Goal: Task Accomplishment & Management: Manage account settings

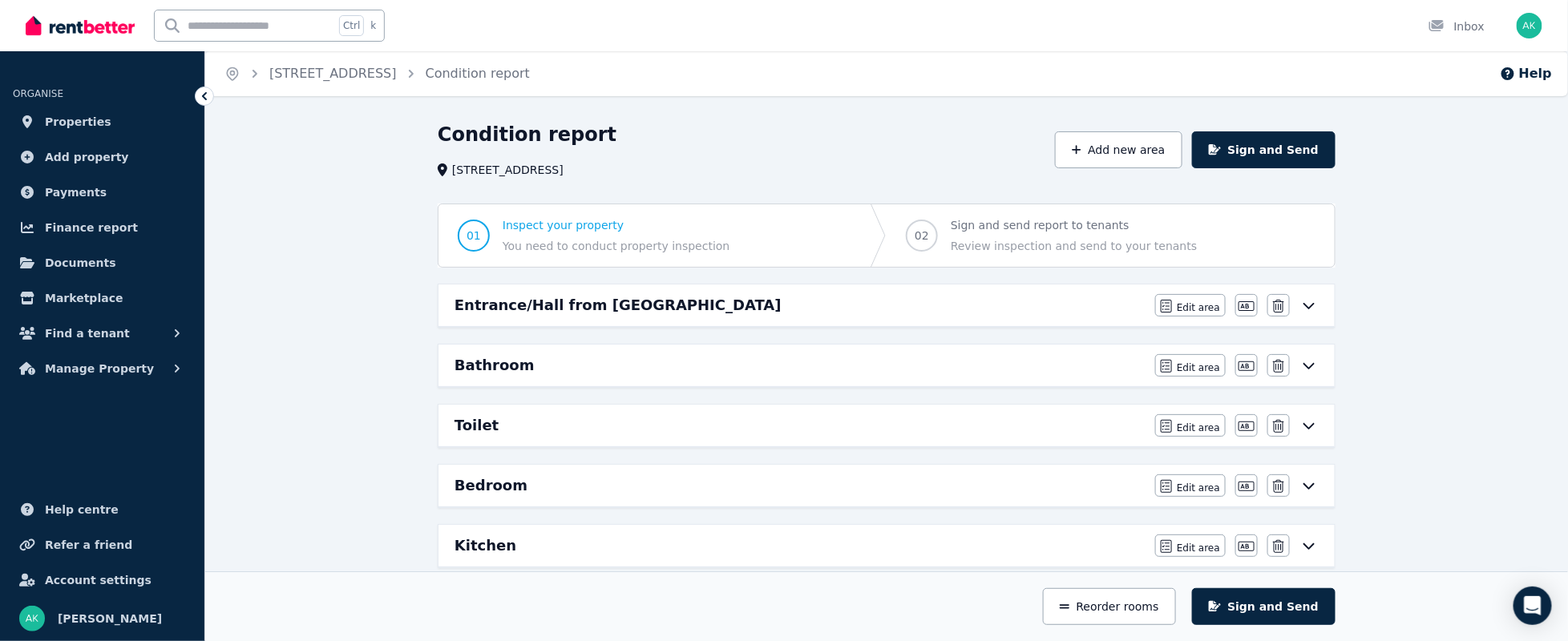
click at [479, 487] on h6 "Bedroom" at bounding box center [491, 485] width 73 height 22
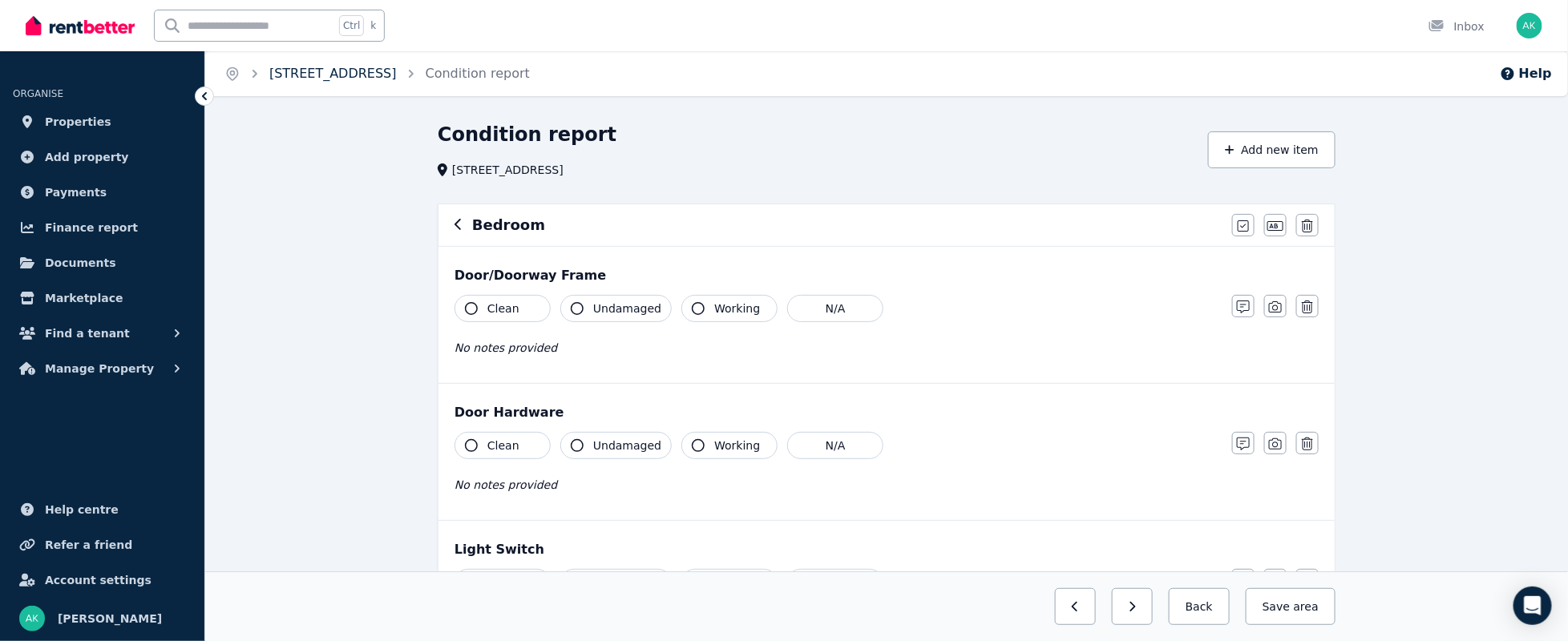
click at [327, 79] on link "[STREET_ADDRESS]" at bounding box center [332, 73] width 127 height 15
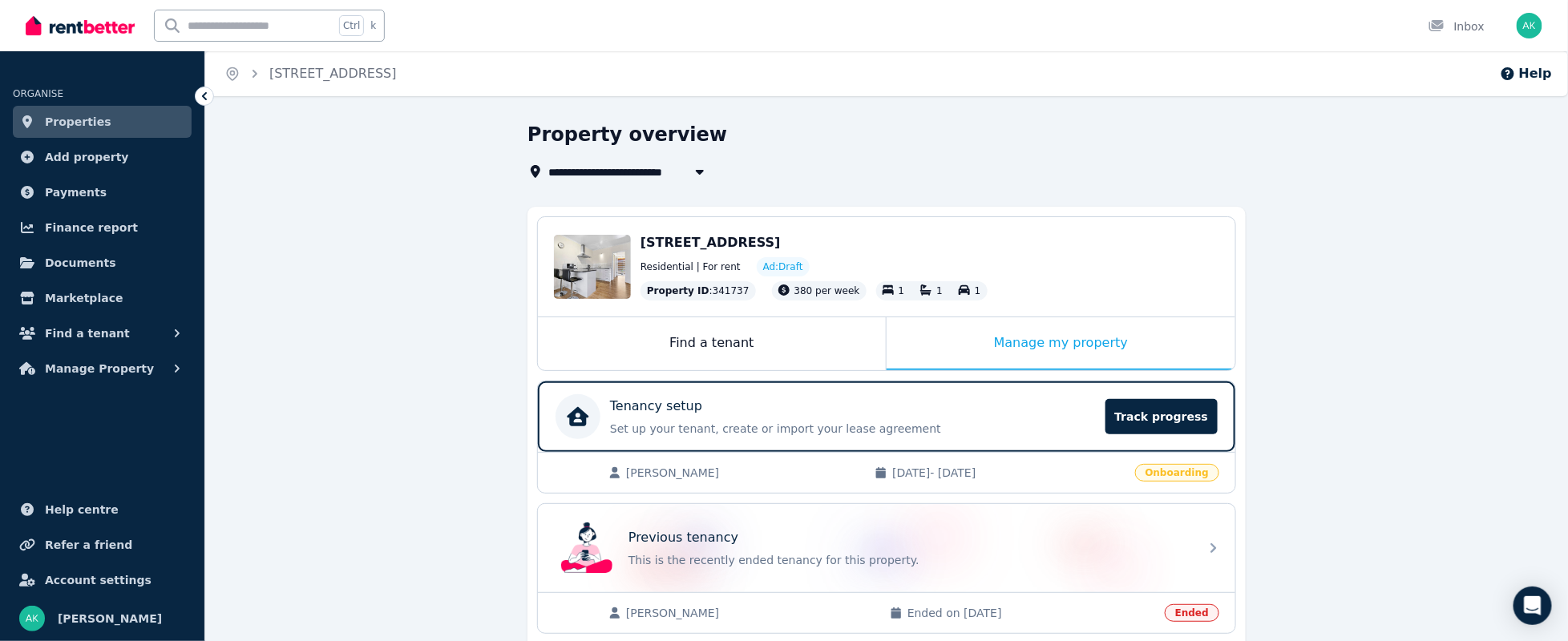
click at [935, 464] on span "[DATE] - [DATE]" at bounding box center [1008, 472] width 233 height 16
click at [666, 468] on span "[PERSON_NAME]" at bounding box center [742, 472] width 233 height 16
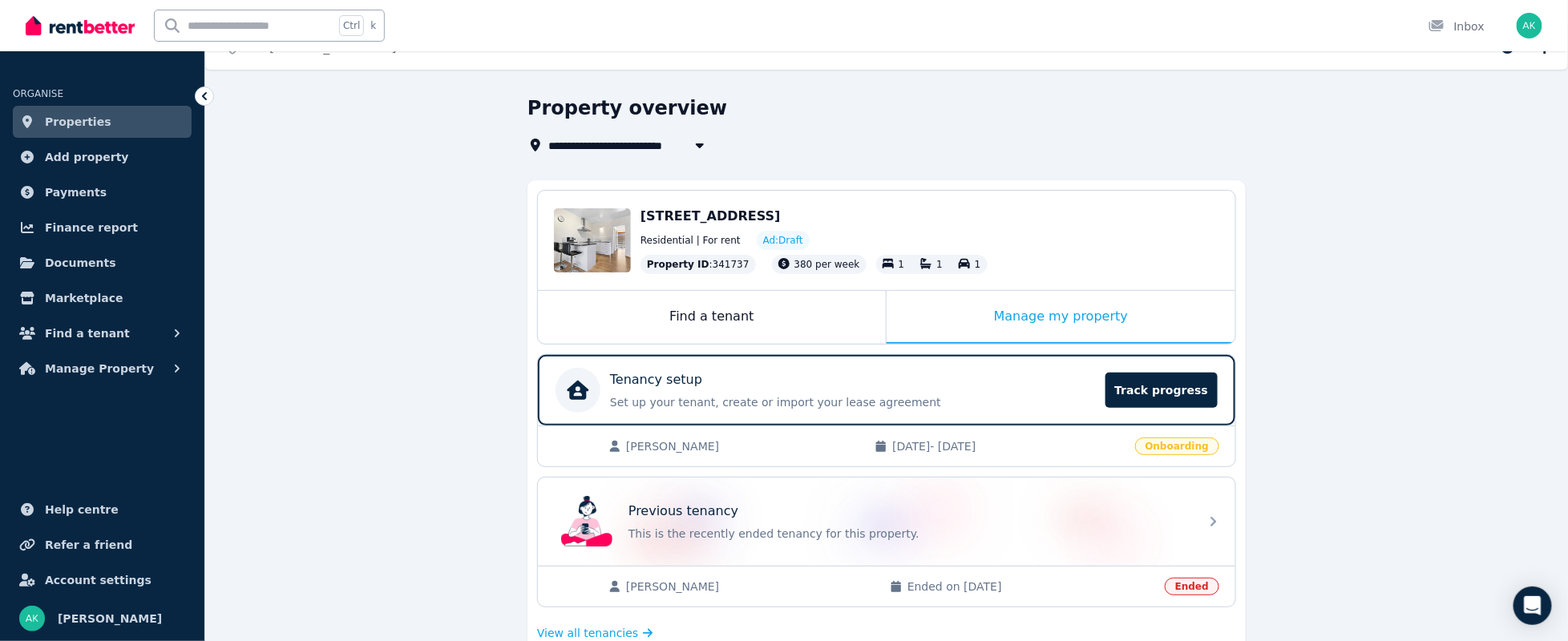
scroll to position [119, 0]
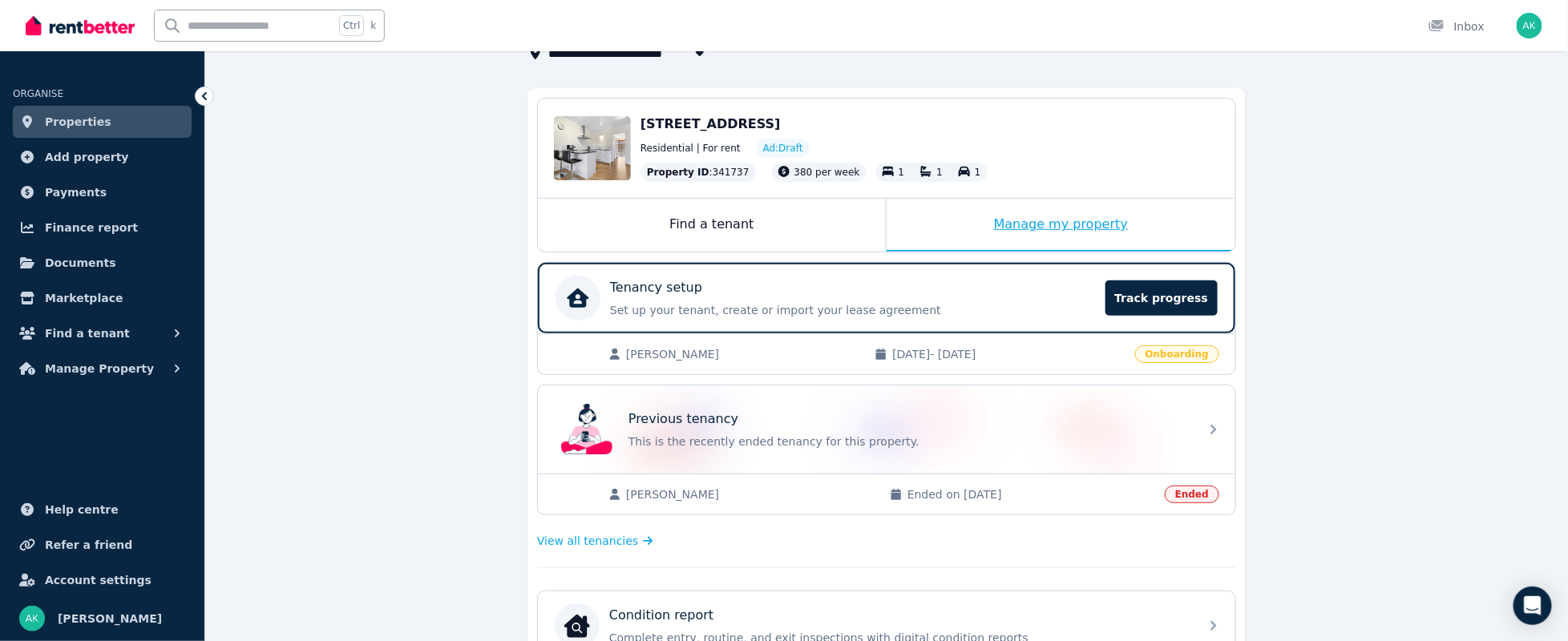
click at [1089, 220] on div "Manage my property" at bounding box center [1061, 225] width 349 height 53
click at [659, 293] on p "Tenancy setup" at bounding box center [656, 287] width 92 height 19
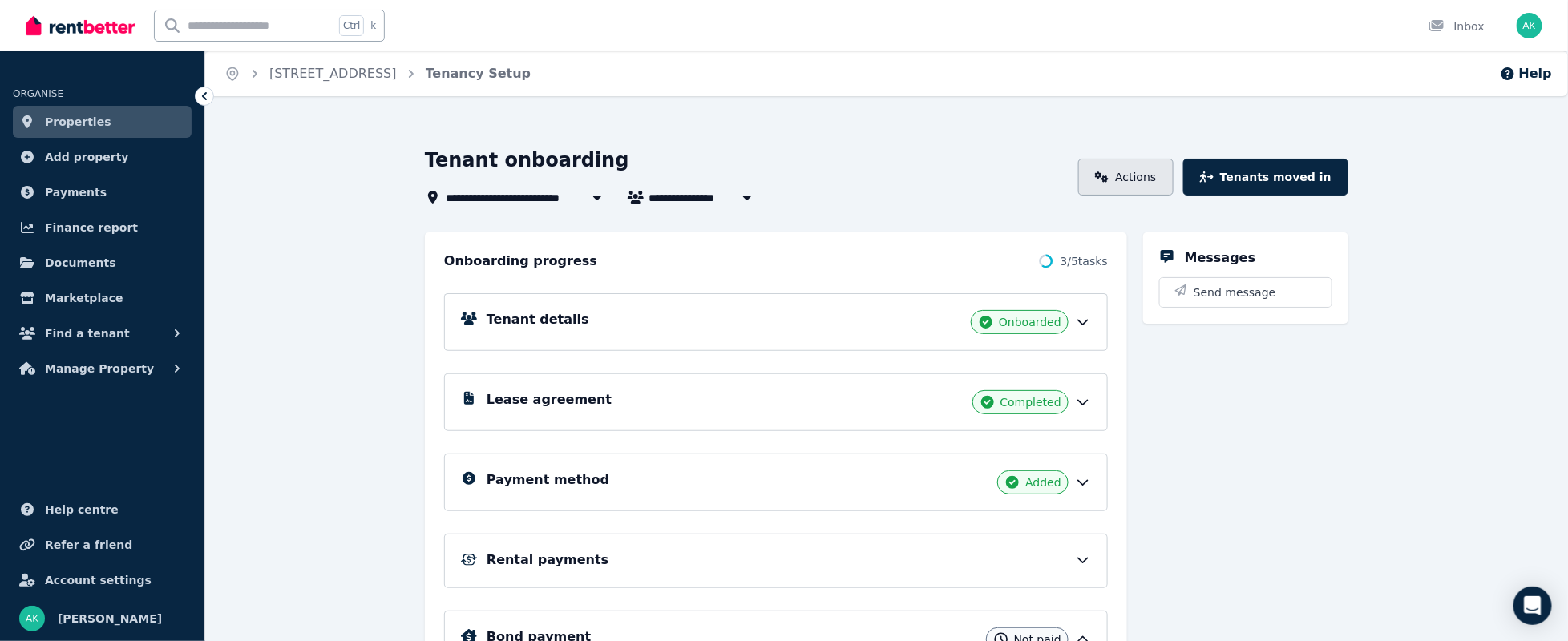
click at [1162, 174] on link "Actions" at bounding box center [1125, 177] width 96 height 37
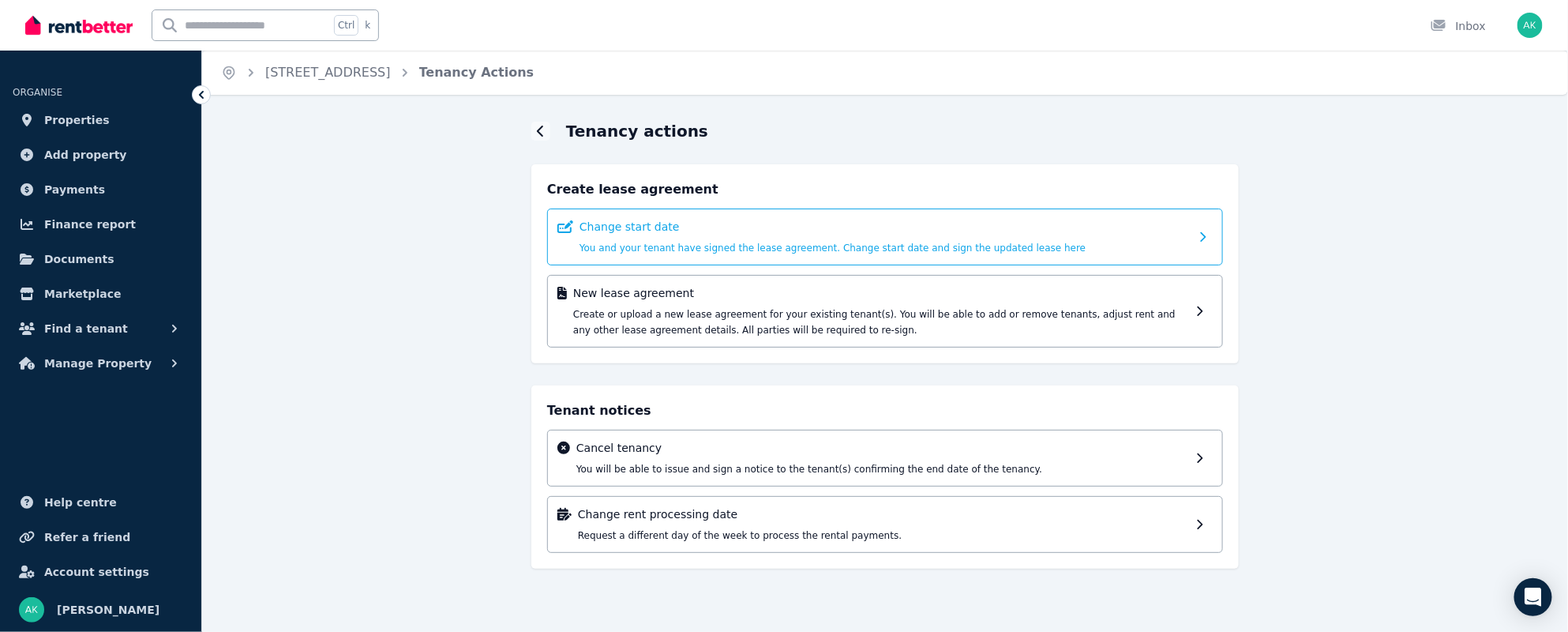
click at [680, 230] on p "Change start date" at bounding box center [885, 226] width 611 height 16
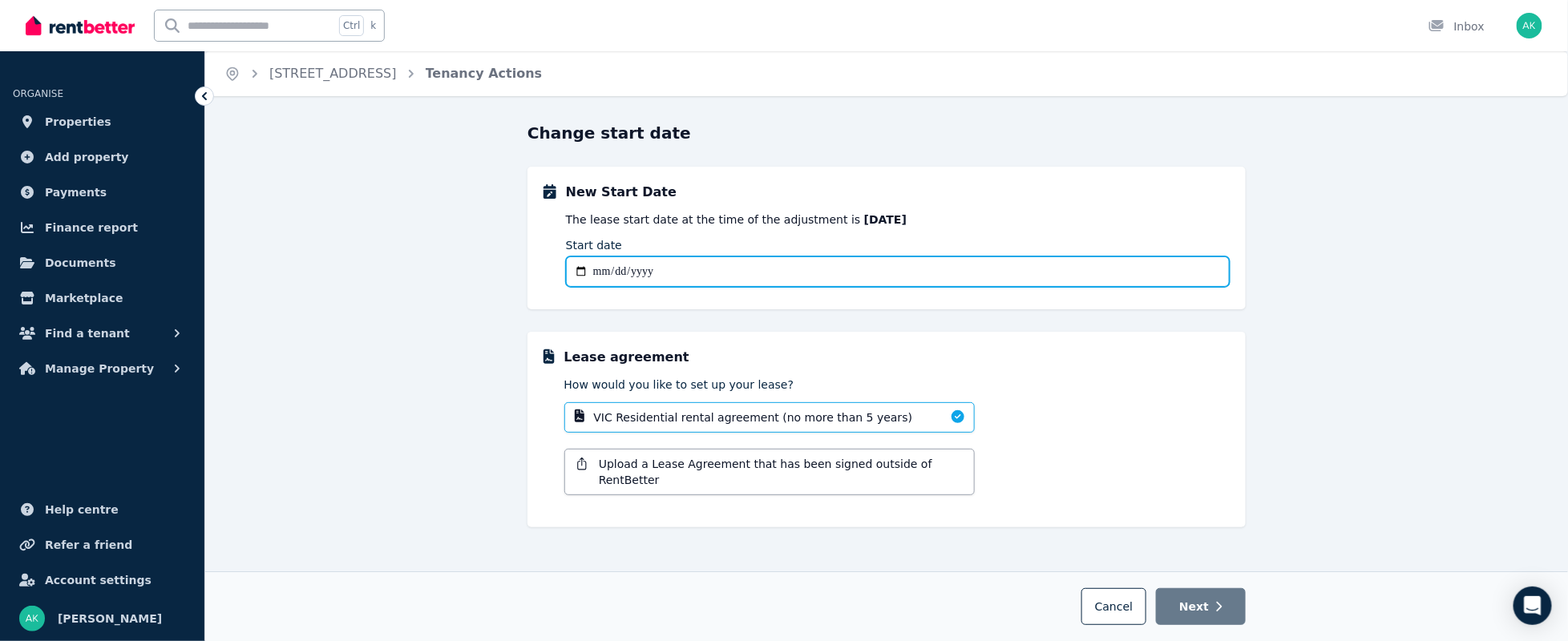
click at [600, 268] on input "Start date" at bounding box center [897, 272] width 664 height 31
click at [598, 265] on input "Start date" at bounding box center [897, 272] width 664 height 31
type input "**********"
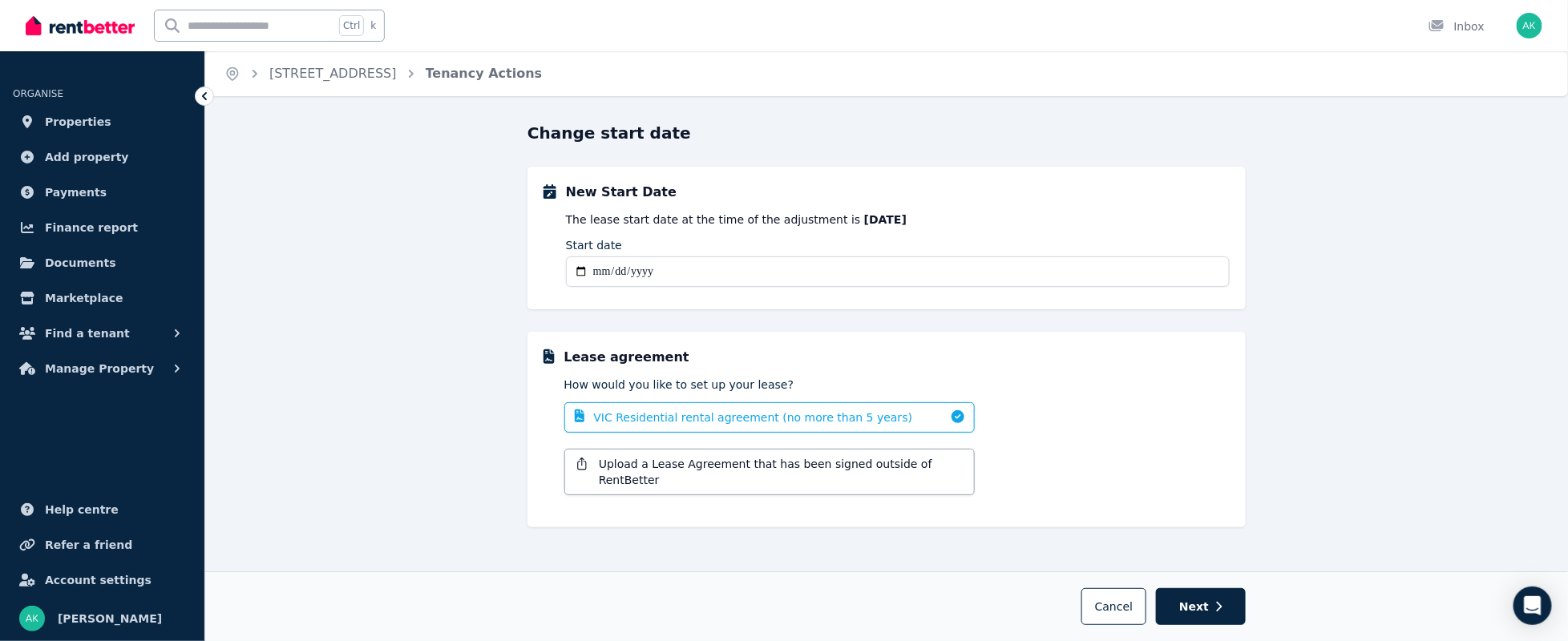
click at [879, 413] on div "VIC Residential rental agreement (no more than 5 years)" at bounding box center [769, 417] width 410 height 31
click at [1205, 602] on span "Next" at bounding box center [1194, 605] width 30 height 16
click at [922, 357] on div "Lease agreement" at bounding box center [897, 357] width 666 height 19
